Goal: Communication & Community: Participate in discussion

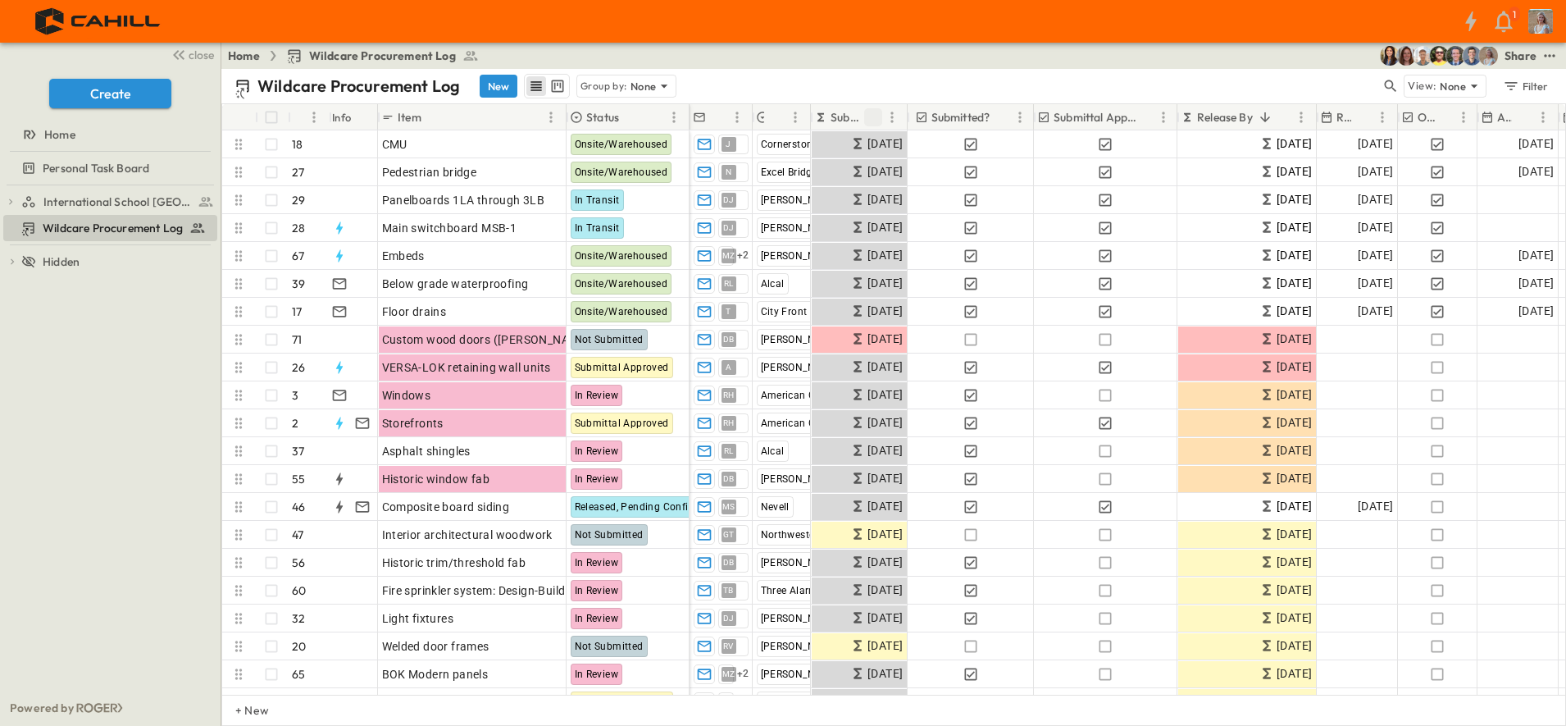
click at [876, 113] on icon "Sort" at bounding box center [873, 117] width 15 height 15
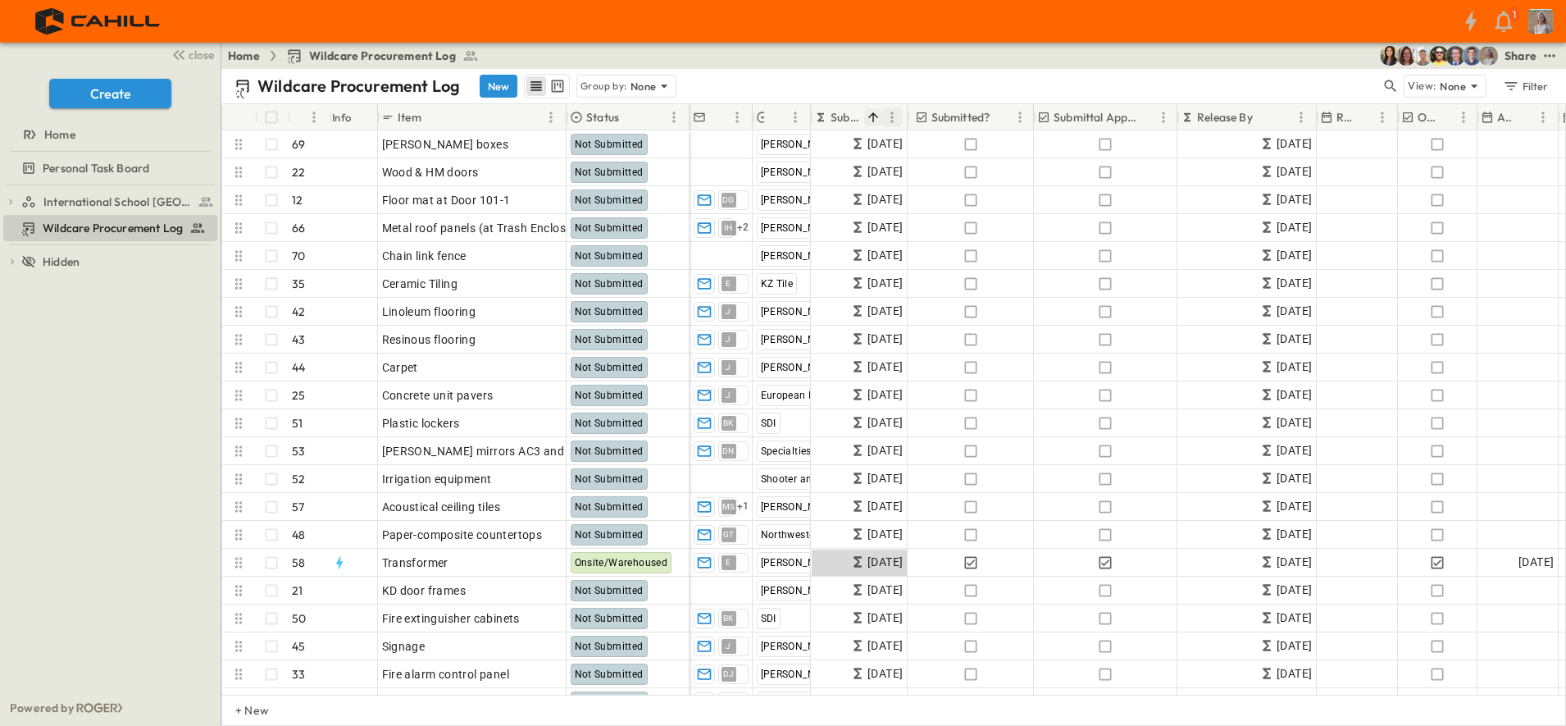
click at [891, 114] on icon "Menu" at bounding box center [892, 117] width 16 height 16
click at [873, 116] on icon "Sort" at bounding box center [873, 117] width 10 height 10
click at [990, 80] on div "Wildcare Procurement Log New Group by: None" at bounding box center [807, 86] width 1146 height 25
click at [913, 83] on div "Wildcare Procurement Log New Group by: None" at bounding box center [807, 86] width 1146 height 25
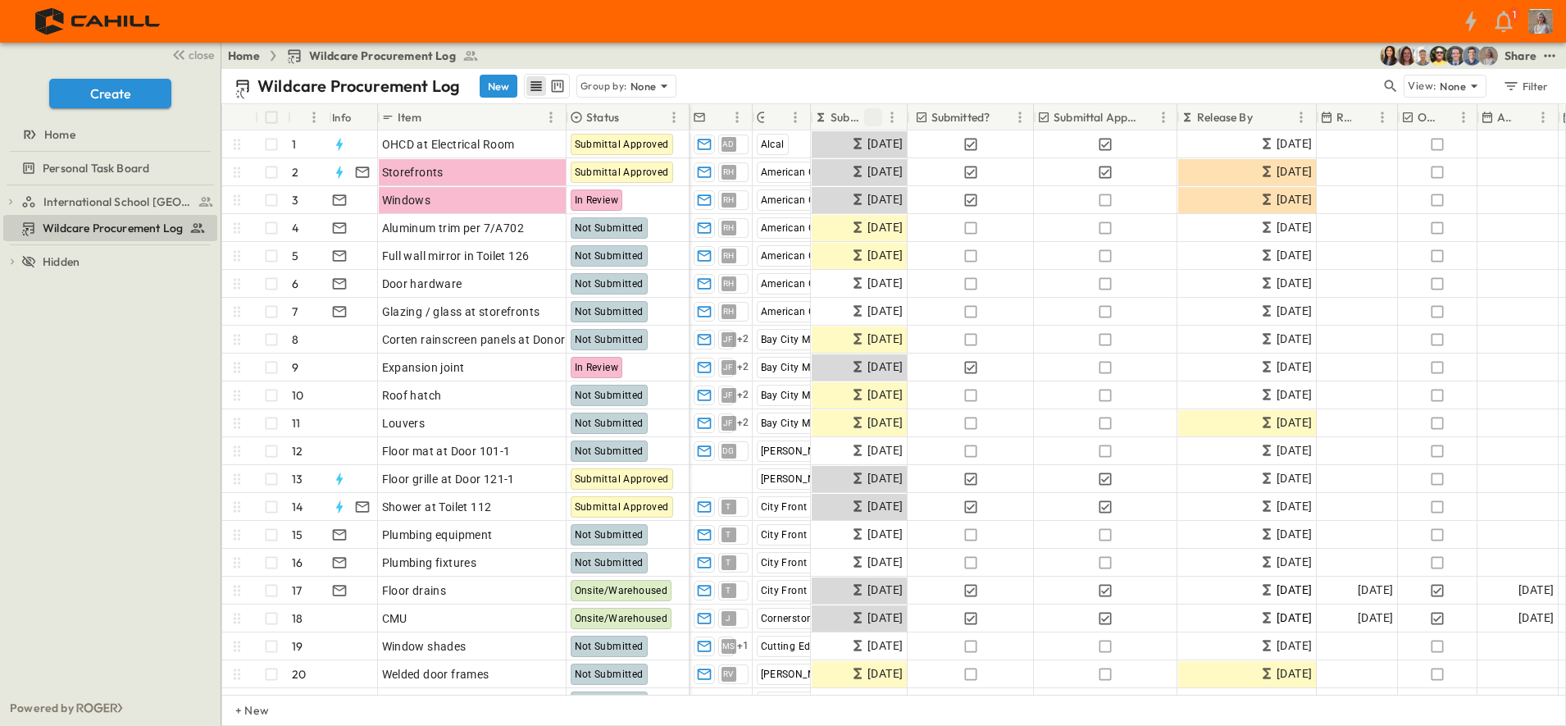
click at [877, 117] on icon "Sort" at bounding box center [873, 117] width 10 height 10
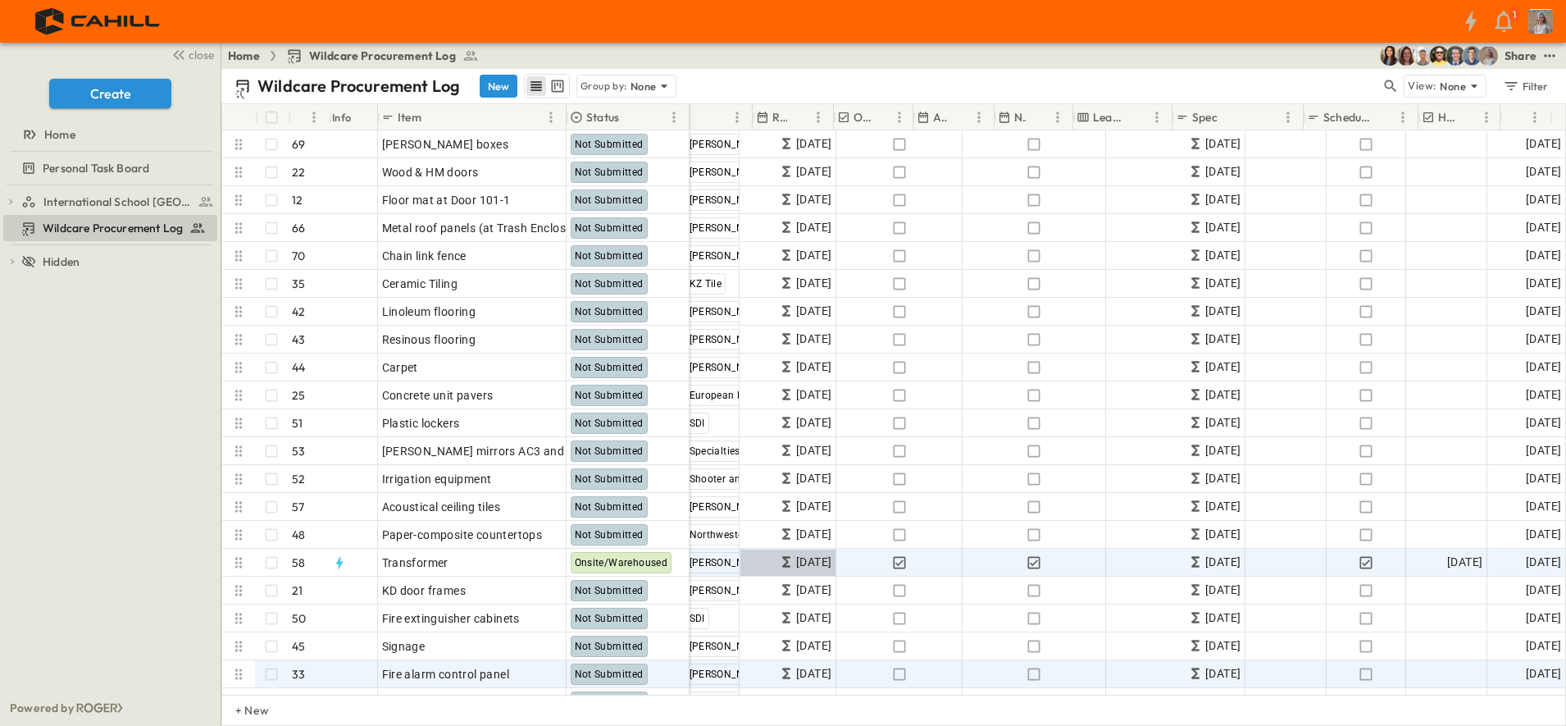
scroll to position [0, 564]
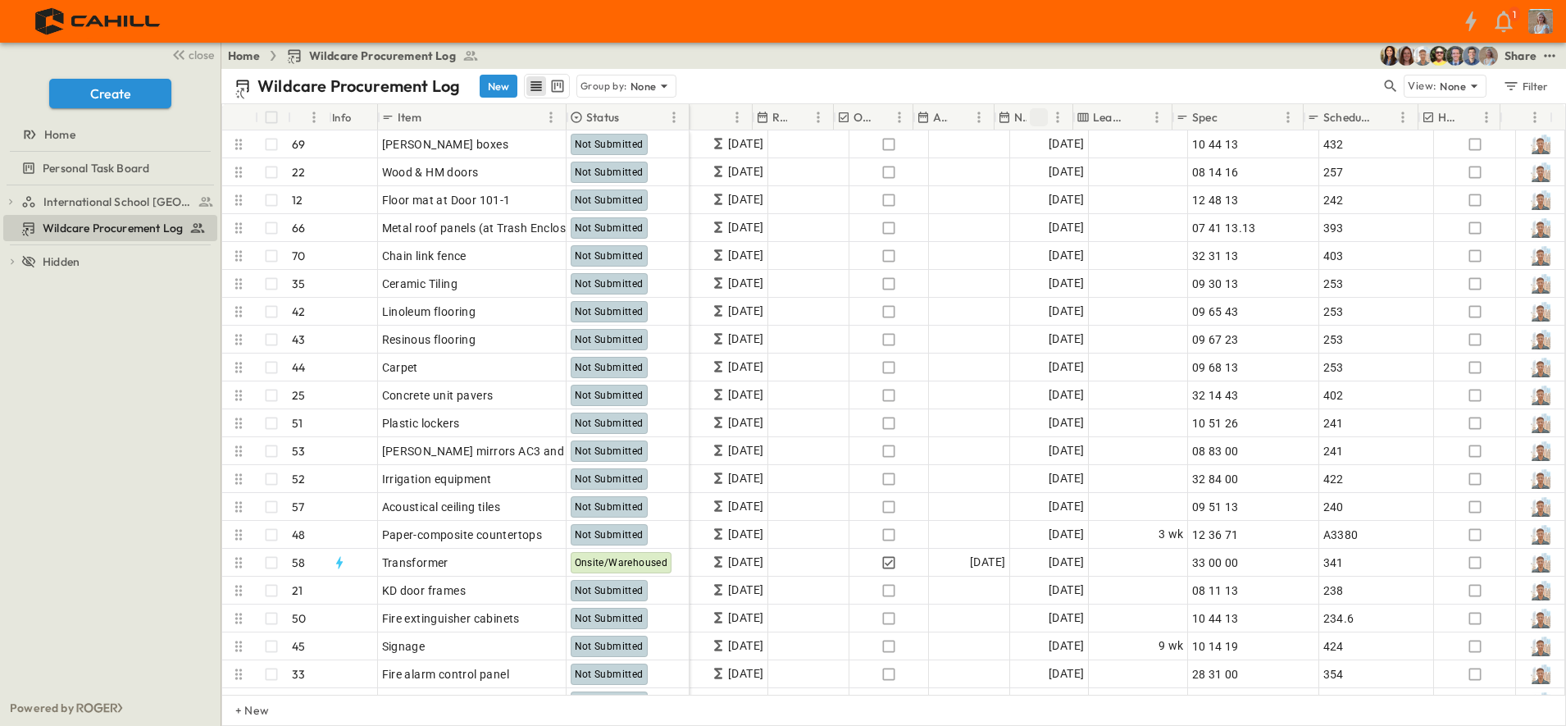
click at [1035, 120] on icon "Sort" at bounding box center [1038, 117] width 15 height 15
